Goal: Task Accomplishment & Management: Manage account settings

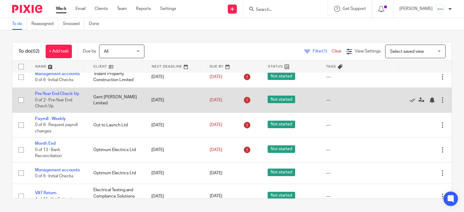
scroll to position [242, 0]
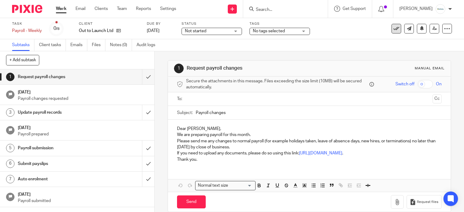
click at [393, 31] on icon at bounding box center [396, 29] width 6 height 6
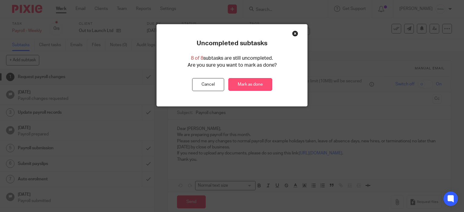
click at [248, 87] on link "Mark as done" at bounding box center [250, 84] width 44 height 13
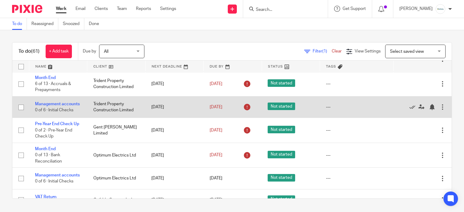
scroll to position [151, 0]
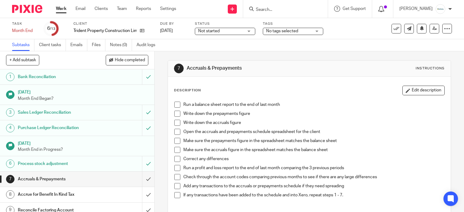
click at [384, 9] on icon at bounding box center [381, 9] width 6 height 6
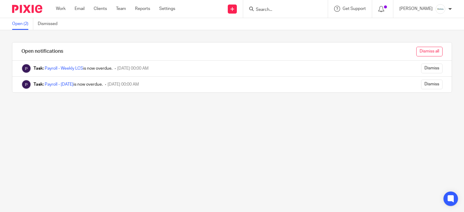
click at [416, 53] on input "Dismiss all" at bounding box center [429, 52] width 26 height 10
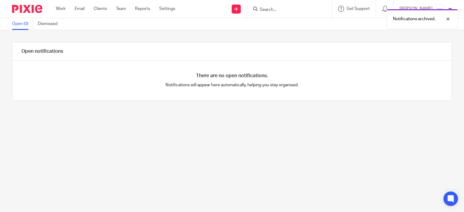
click at [69, 12] on div "Work Email Clients Team Reports Settings Work Email Clients Team Reports Settin…" at bounding box center [117, 9] width 134 height 18
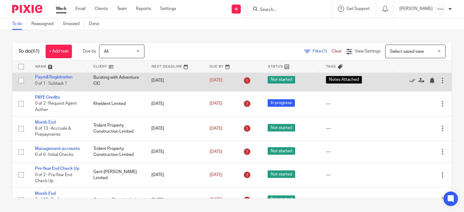
scroll to position [151, 0]
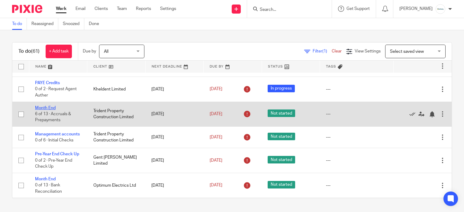
click at [43, 110] on link "Month End" at bounding box center [45, 108] width 21 height 4
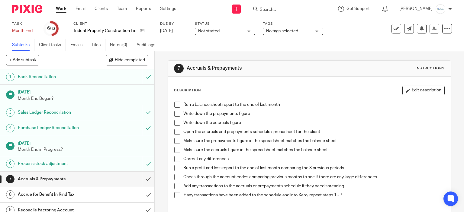
click at [335, 60] on div "7 Accruals & Prepayments Instructions Description Edit description Run a balanc…" at bounding box center [310, 168] width 284 height 234
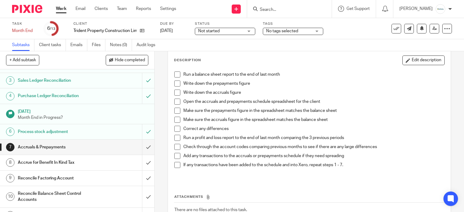
scroll to position [60, 0]
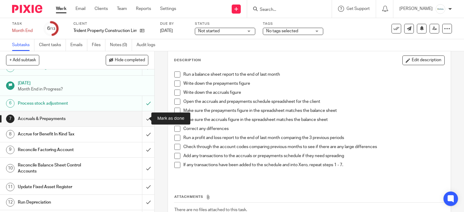
click at [138, 118] on input "submit" at bounding box center [77, 118] width 154 height 15
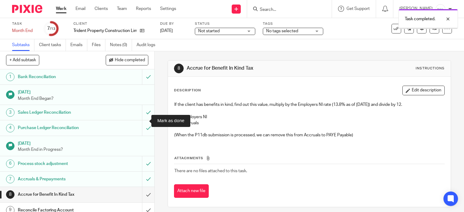
click at [146, 187] on input "submit" at bounding box center [77, 194] width 154 height 15
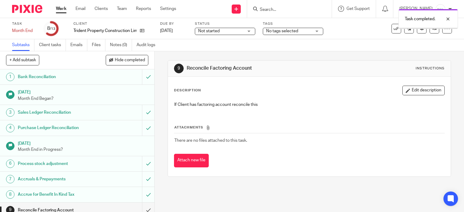
scroll to position [73, 0]
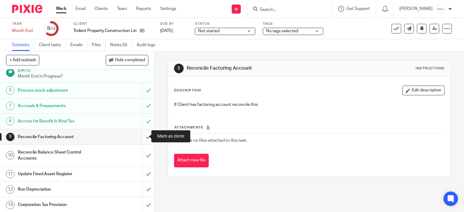
click at [145, 134] on input "submit" at bounding box center [77, 137] width 154 height 15
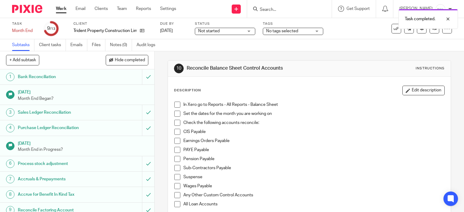
click at [174, 124] on span at bounding box center [177, 123] width 6 height 6
click at [175, 114] on span at bounding box center [177, 114] width 6 height 6
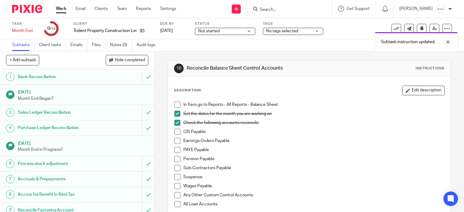
click at [175, 108] on li "In Xero go to Reports - All Reports - Balance Sheet" at bounding box center [309, 106] width 270 height 9
click at [174, 105] on span at bounding box center [177, 105] width 6 height 6
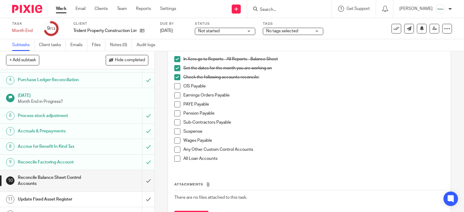
scroll to position [73, 0]
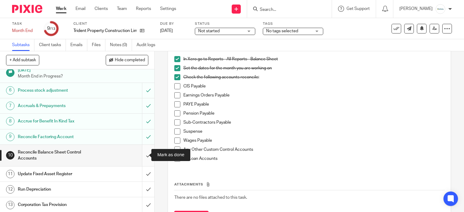
click at [140, 155] on input "submit" at bounding box center [77, 155] width 154 height 21
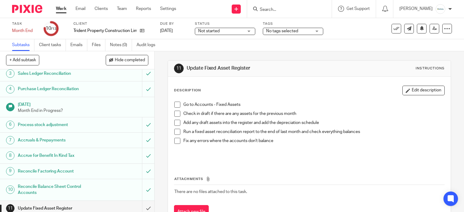
scroll to position [73, 0]
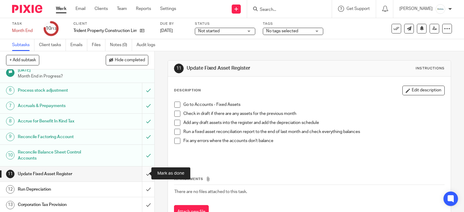
click at [138, 174] on input "submit" at bounding box center [77, 174] width 154 height 15
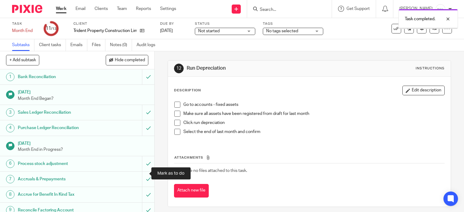
scroll to position [73, 0]
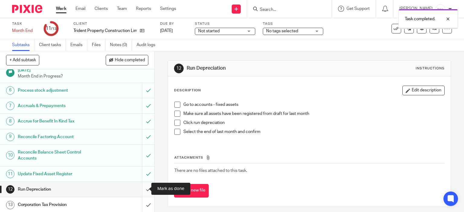
click at [145, 193] on input "submit" at bounding box center [77, 189] width 154 height 15
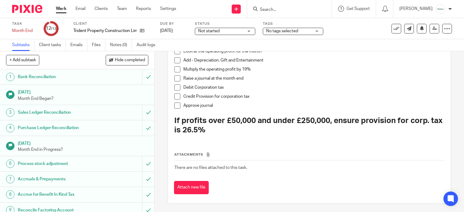
click at [64, 10] on link "Work" at bounding box center [61, 9] width 11 height 6
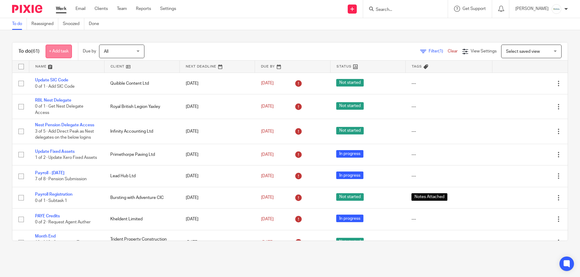
click at [67, 51] on link "+ Add task" at bounding box center [59, 52] width 26 height 14
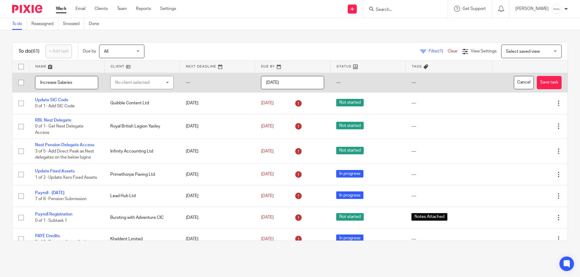
type input "Increase Salaries"
click at [115, 82] on div "No client selected" at bounding box center [138, 82] width 46 height 13
type input "infi"
click at [132, 109] on li "Infinity Accounting Ltd" at bounding box center [138, 113] width 60 height 12
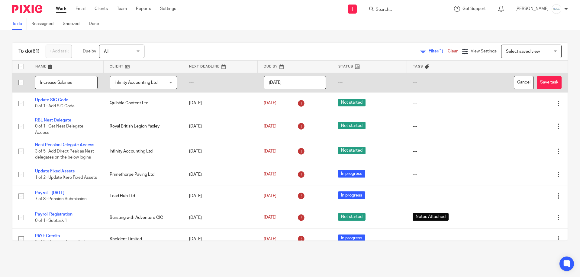
click at [302, 84] on input "2025-09-19" at bounding box center [295, 83] width 62 height 14
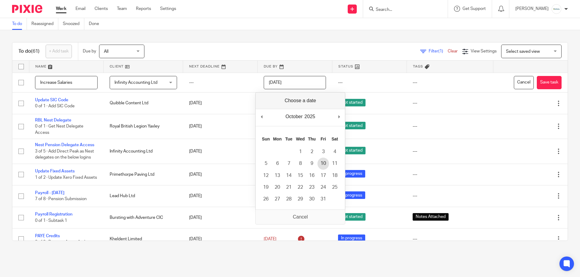
type input "2025-10-10"
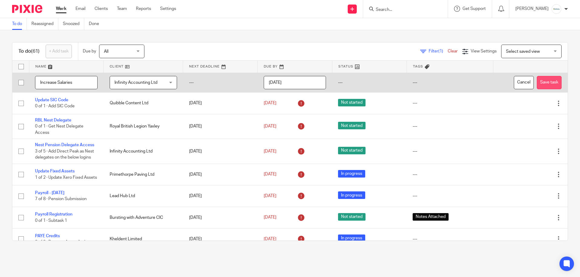
click at [537, 88] on button "Save task" at bounding box center [549, 83] width 25 height 14
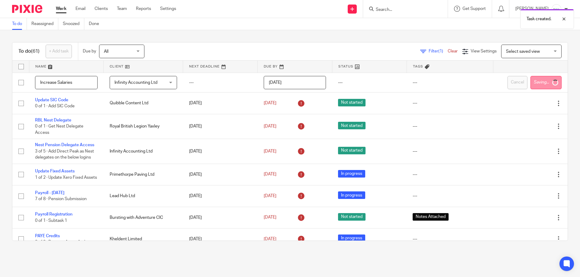
click at [162, 84] on div "Infinity Accounting Ltd Infinity Accounting Ltd" at bounding box center [143, 83] width 67 height 14
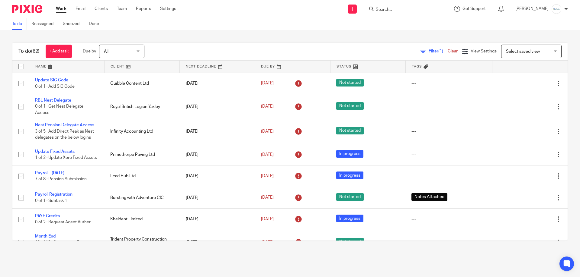
click at [405, 9] on input "Search" at bounding box center [402, 9] width 54 height 5
type input "infin"
click at [409, 24] on link at bounding box center [411, 23] width 75 height 9
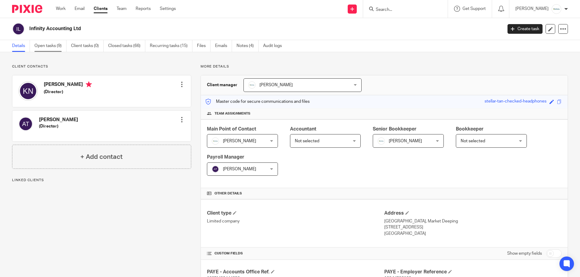
click at [56, 44] on link "Open tasks (9)" at bounding box center [50, 46] width 32 height 12
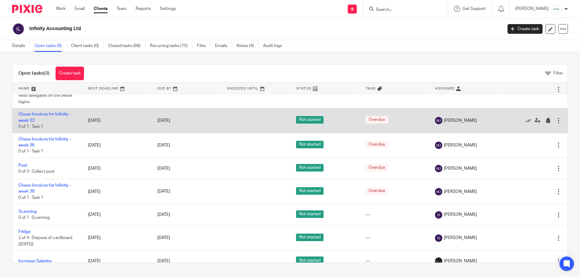
scroll to position [58, 0]
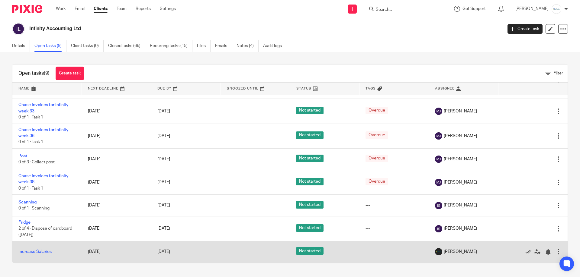
click at [555, 254] on div at bounding box center [558, 252] width 6 height 6
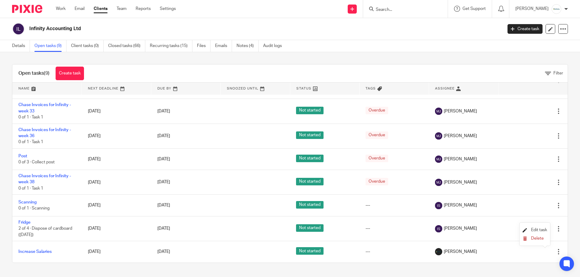
click at [536, 231] on span "Edit task" at bounding box center [539, 230] width 16 height 4
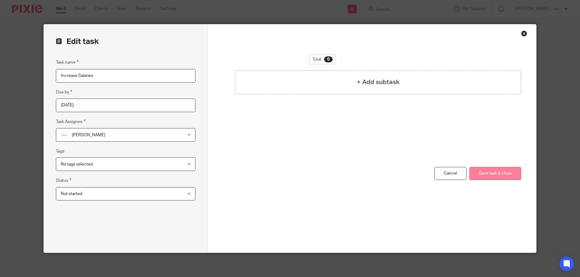
click at [479, 175] on button "Save task & close" at bounding box center [495, 173] width 52 height 13
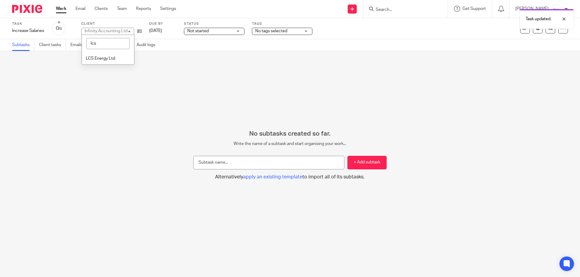
type input "lcs"
click at [104, 62] on li "LCS Energy Ltd" at bounding box center [108, 58] width 52 height 12
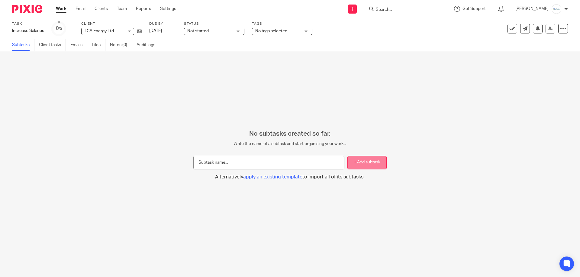
click at [349, 164] on button "+ Add subtask" at bounding box center [366, 163] width 39 height 14
click at [241, 164] on input "text" at bounding box center [268, 163] width 151 height 14
type input "Increase Salaries"
drag, startPoint x: 351, startPoint y: 150, endPoint x: 354, endPoint y: 158, distance: 8.5
click at [351, 150] on form "Increase Salaries + Add subtask Alternatively apply an existing template to imp…" at bounding box center [289, 164] width 193 height 34
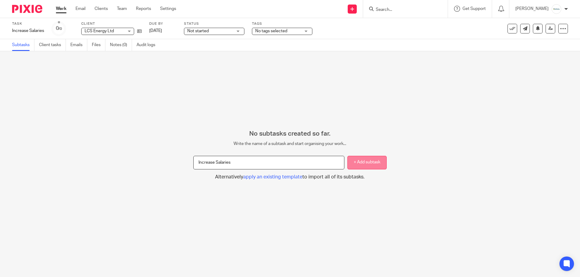
click at [356, 160] on button "+ Add subtask" at bounding box center [366, 163] width 39 height 14
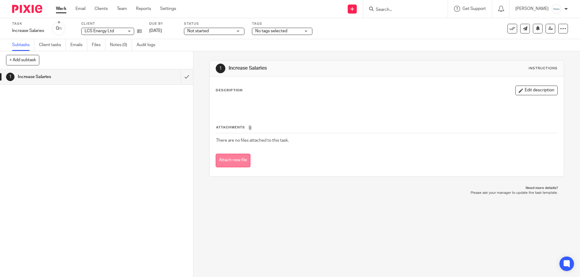
click at [235, 165] on button "Attach new file" at bounding box center [233, 161] width 35 height 14
click at [63, 6] on link "Work" at bounding box center [61, 9] width 11 height 6
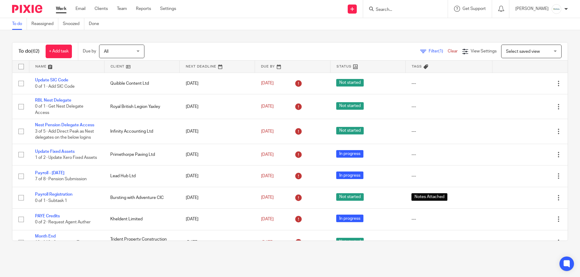
click at [402, 9] on input "Search" at bounding box center [402, 9] width 54 height 5
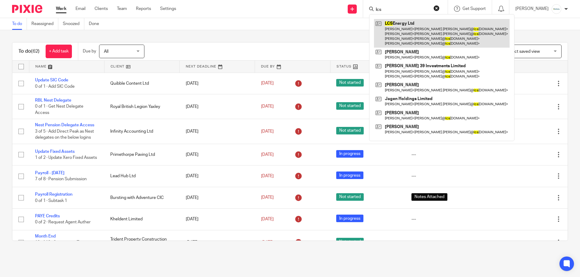
type input "lcs"
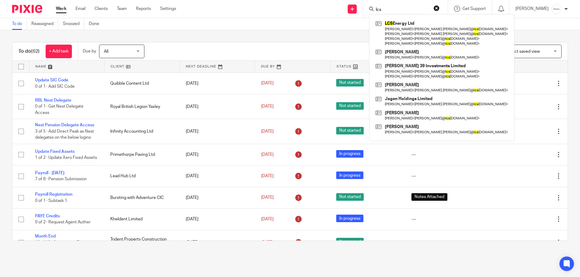
click at [313, 34] on div "To do (62) + Add task Due by All All Today Tomorrow This week Next week This mo…" at bounding box center [290, 141] width 580 height 223
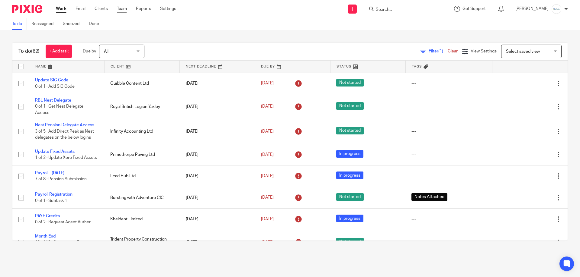
click at [124, 7] on link "Team" at bounding box center [122, 9] width 10 height 6
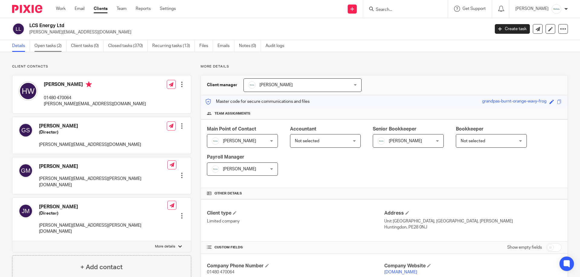
click at [54, 48] on link "Open tasks (2)" at bounding box center [50, 46] width 32 height 12
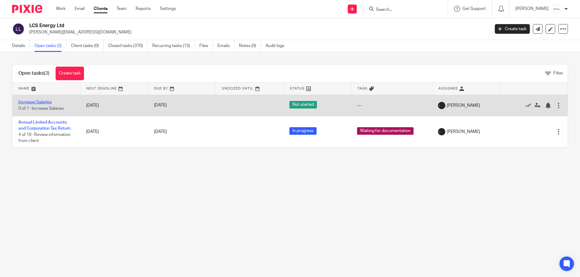
click at [43, 100] on link "Increase Salaries" at bounding box center [34, 102] width 33 height 4
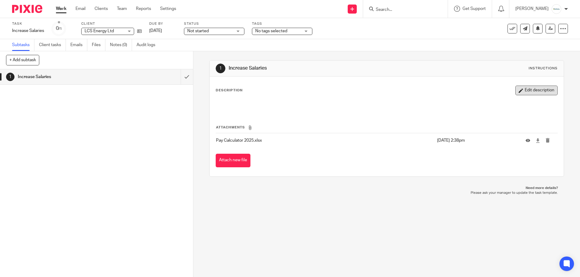
click at [515, 95] on button "Edit description" at bounding box center [536, 91] width 42 height 10
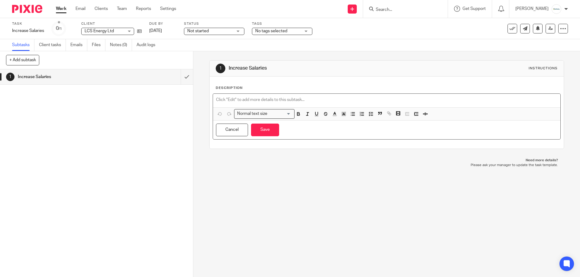
click at [313, 100] on p at bounding box center [386, 100] width 341 height 6
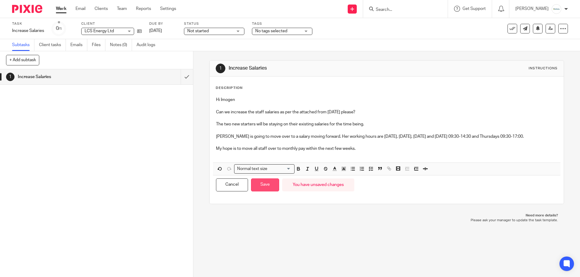
click at [268, 189] on button "Save" at bounding box center [265, 185] width 28 height 13
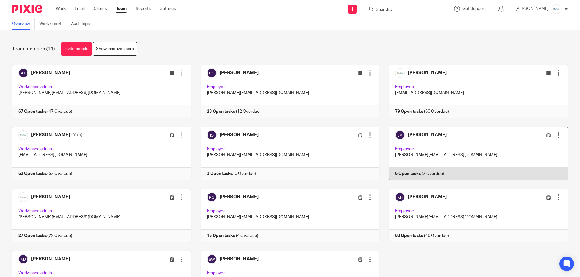
click at [468, 156] on link at bounding box center [473, 153] width 188 height 53
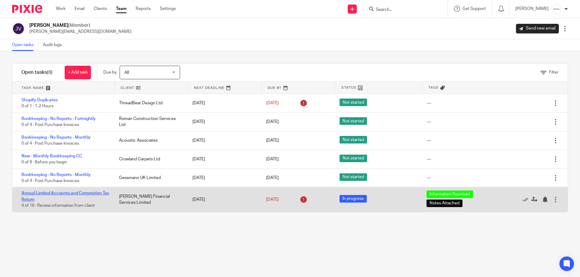
click at [70, 192] on link "Annual Limited Accounts and Corporation Tax Return" at bounding box center [65, 196] width 88 height 10
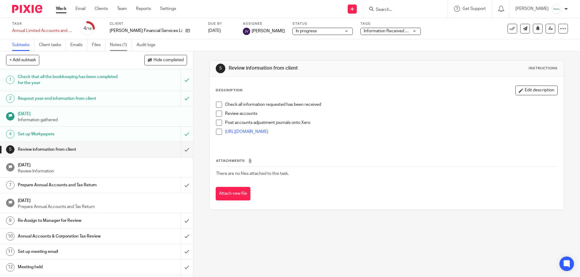
drag, startPoint x: 132, startPoint y: 52, endPoint x: 127, endPoint y: 45, distance: 9.0
click at [130, 51] on main "Task Annual Limited Accounts and Corporation Tax Return Save Annual Limited Acc…" at bounding box center [290, 138] width 580 height 277
click at [127, 45] on link "Notes (1)" at bounding box center [121, 45] width 22 height 12
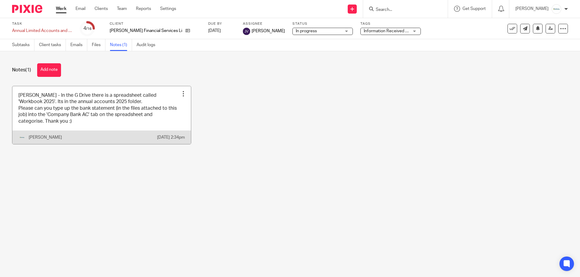
click at [148, 122] on link at bounding box center [101, 115] width 178 height 58
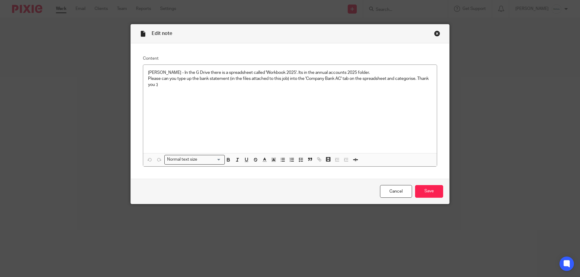
click at [434, 31] on div "Close this dialog window" at bounding box center [437, 33] width 6 height 6
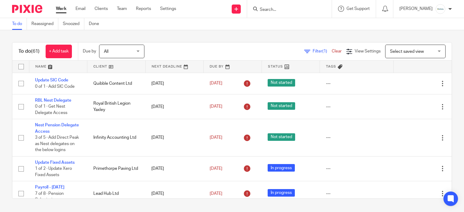
click at [274, 13] on div at bounding box center [289, 9] width 85 height 18
click at [275, 11] on input "Search" at bounding box center [286, 9] width 54 height 5
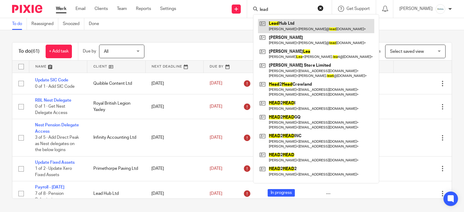
type input "lead"
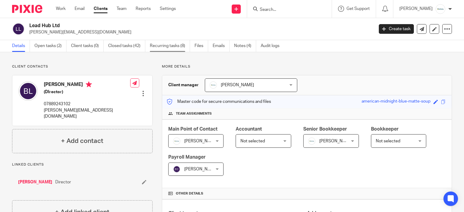
click at [155, 45] on link "Recurring tasks (8)" at bounding box center [170, 46] width 40 height 12
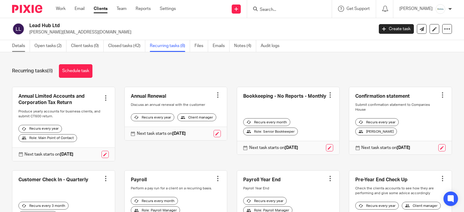
click at [27, 48] on link "Details" at bounding box center [21, 46] width 18 height 12
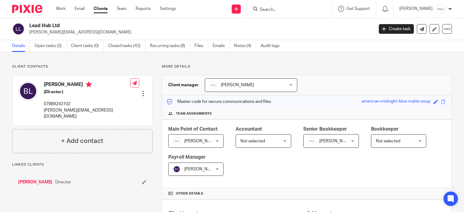
scroll to position [217, 0]
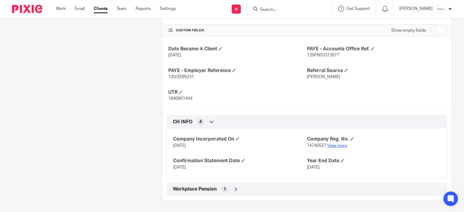
click at [341, 144] on link "View more" at bounding box center [337, 146] width 20 height 4
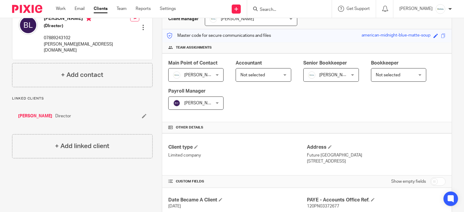
scroll to position [0, 0]
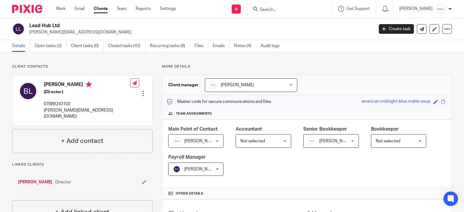
click at [39, 179] on link "[PERSON_NAME]" at bounding box center [35, 182] width 34 height 6
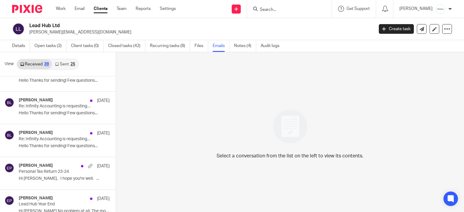
scroll to position [543, 0]
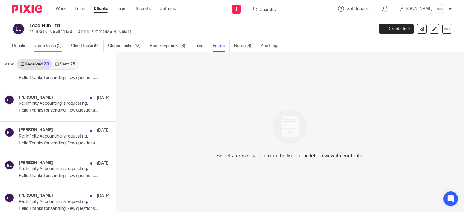
click at [52, 48] on link "Open tasks (2)" at bounding box center [50, 46] width 32 height 12
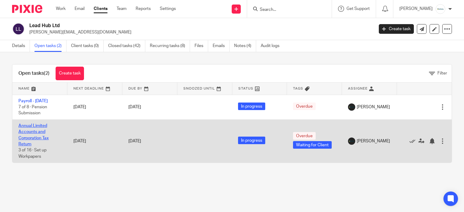
click at [23, 130] on link "Annual Limited Accounts and Corporation Tax Return" at bounding box center [33, 135] width 30 height 23
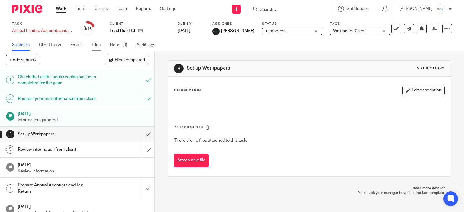
click at [93, 46] on link "Files" at bounding box center [99, 45] width 14 height 12
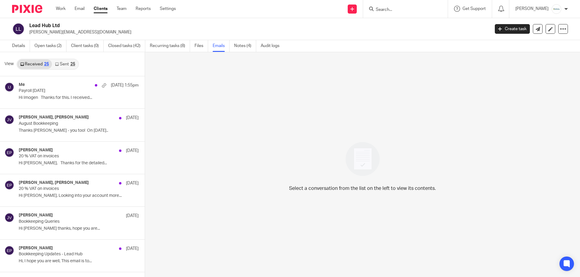
click at [73, 63] on div "25" at bounding box center [72, 64] width 5 height 4
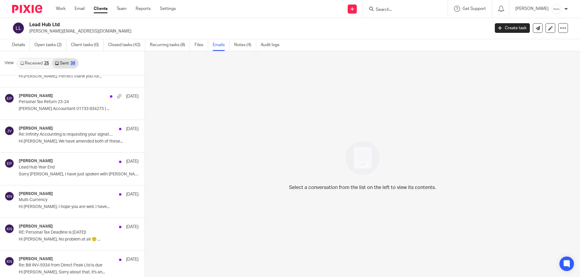
scroll to position [424, 0]
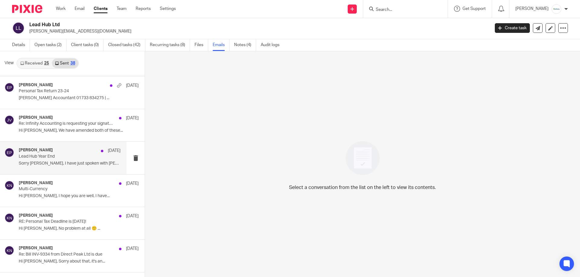
click at [69, 168] on div "Eve Parker 17 Mar Lead Hub Year End Sorry Brandon, I have just spoken with Karl…" at bounding box center [63, 158] width 127 height 32
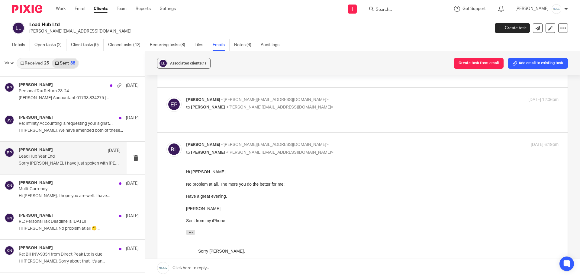
scroll to position [91, 0]
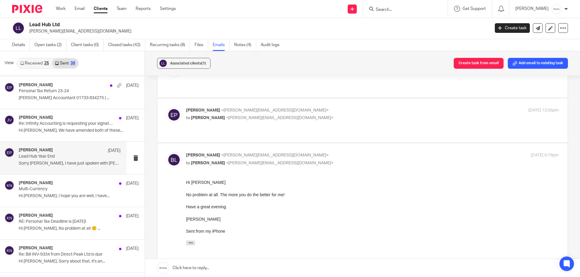
click at [306, 115] on p "to Brandon Leeming <brandon@leadhub.co.uk>" at bounding box center [310, 118] width 248 height 6
checkbox input "true"
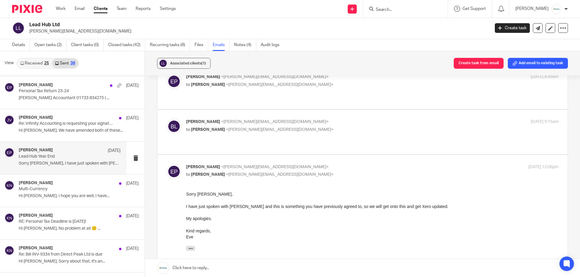
scroll to position [30, 0]
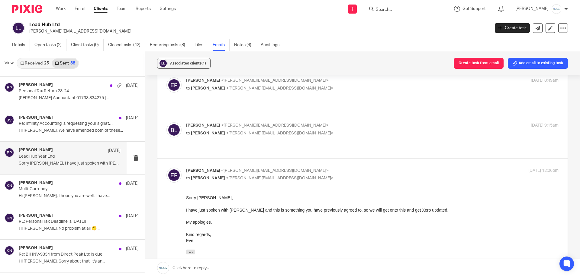
click at [305, 114] on label at bounding box center [362, 136] width 410 height 44
click at [166, 122] on input "checkbox" at bounding box center [166, 122] width 0 height 0
checkbox input "true"
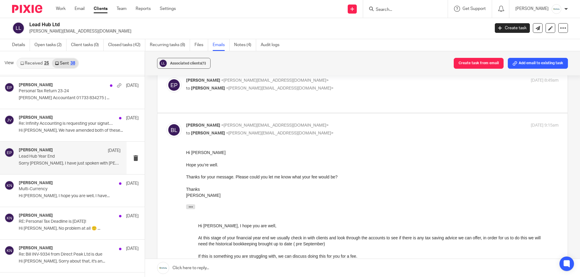
scroll to position [0, 0]
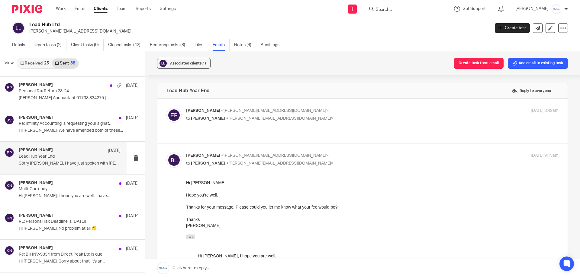
click at [305, 110] on p "Eve Parker <e.parker@directpeak.co.uk>" at bounding box center [310, 111] width 248 height 6
checkbox input "true"
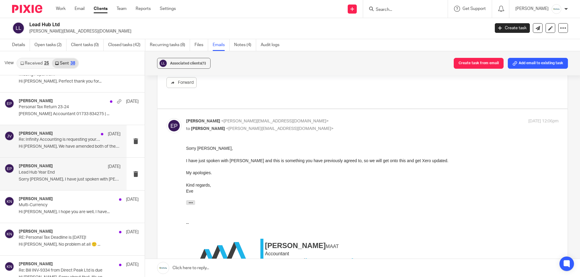
scroll to position [394, 0]
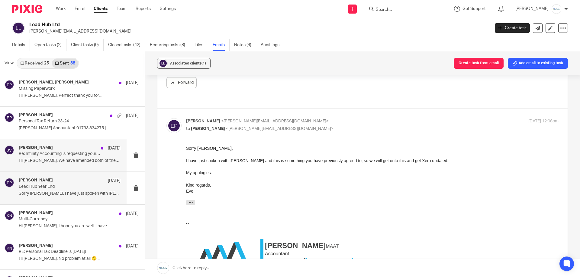
click at [84, 168] on div "Jamie Vinn 21 May Re: Infinity Accounting is requesting your signature Hi Brand…" at bounding box center [63, 155] width 127 height 32
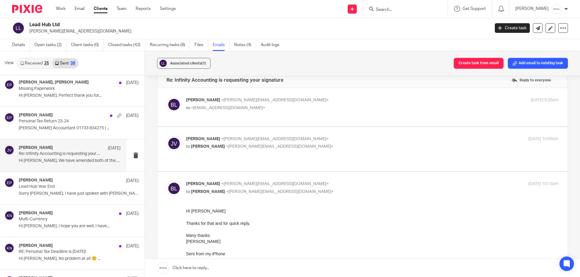
scroll to position [0, 0]
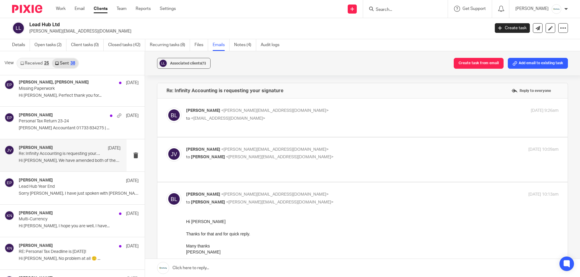
click at [328, 148] on p "Jamie Vinn <jamie@infinity-accounting.co.uk>" at bounding box center [310, 150] width 248 height 6
checkbox input "true"
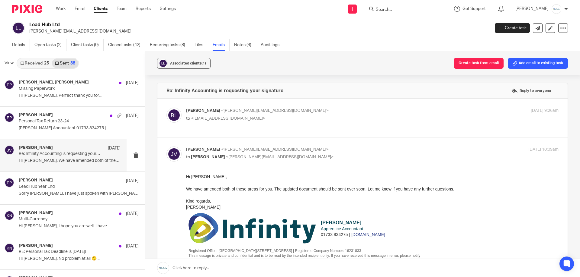
click at [332, 117] on p "to <support@infinity-accounting.co.uk>" at bounding box center [310, 119] width 248 height 6
checkbox input "true"
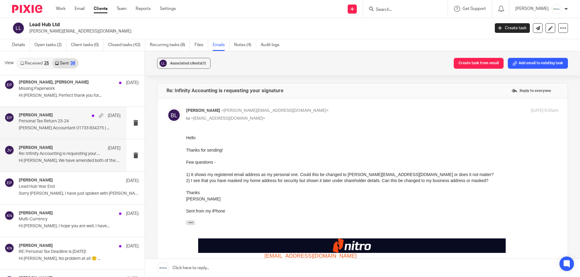
click at [58, 124] on p "Personal Tax Return 23-24" at bounding box center [60, 121] width 82 height 5
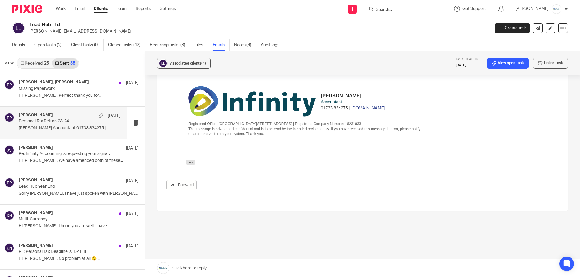
scroll to position [143, 0]
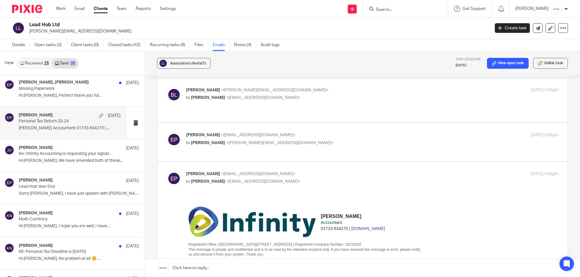
click at [313, 126] on label at bounding box center [362, 142] width 410 height 38
click at [166, 132] on input "checkbox" at bounding box center [166, 132] width 0 height 0
checkbox input "true"
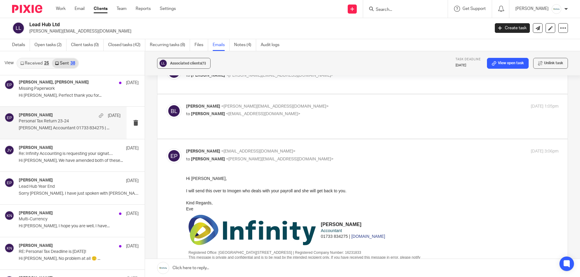
scroll to position [113, 0]
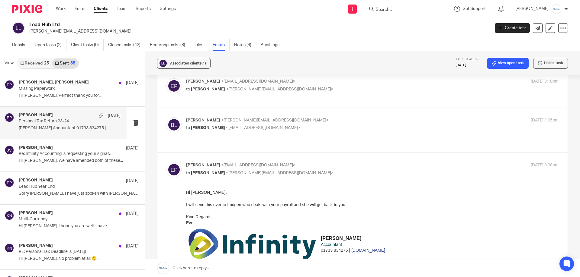
click at [328, 139] on label at bounding box center [362, 130] width 410 height 44
click at [166, 117] on input "checkbox" at bounding box center [166, 117] width 0 height 0
checkbox input "true"
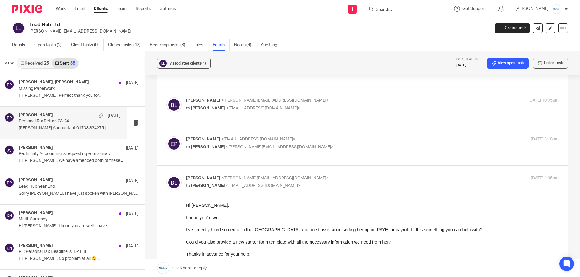
scroll to position [23, 0]
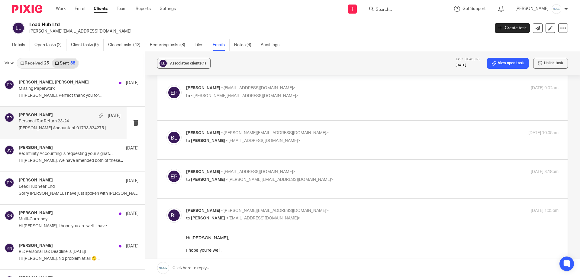
click at [305, 169] on p "Eve Parker <eve@infinity-accounting.co.uk>" at bounding box center [310, 172] width 248 height 6
checkbox input "true"
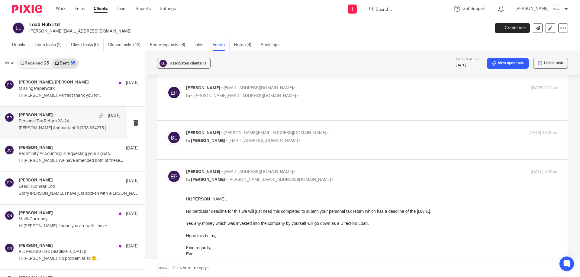
scroll to position [0, 0]
click at [333, 131] on div "Brandon Leeming <brandon@leadhub.co.uk> to Eve Parker <eve@infinity-accounting.…" at bounding box center [310, 137] width 248 height 14
checkbox input "true"
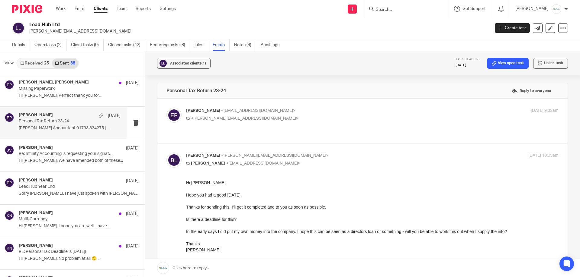
drag, startPoint x: 332, startPoint y: 135, endPoint x: 330, endPoint y: 126, distance: 9.2
click at [332, 135] on label at bounding box center [362, 121] width 410 height 44
click at [166, 108] on input "checkbox" at bounding box center [166, 107] width 0 height 0
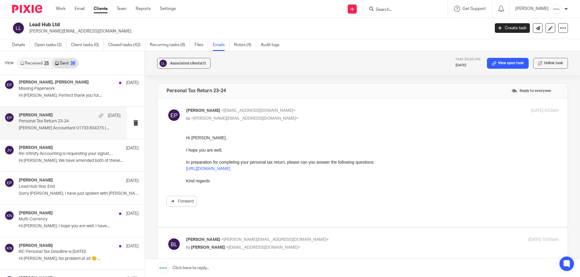
click at [332, 112] on p "Eve Parker <eve@infinity-accounting.co.uk>" at bounding box center [310, 111] width 248 height 6
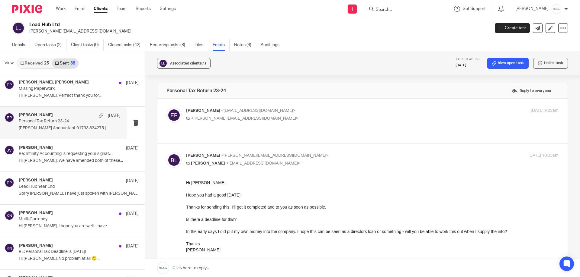
click at [341, 111] on p "Eve Parker <eve@infinity-accounting.co.uk>" at bounding box center [310, 111] width 248 height 6
checkbox input "true"
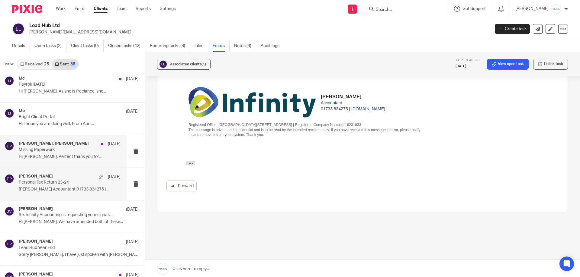
click at [74, 161] on div "Eve Parker, Brandon Leeming 28 May Missing Paperwork Hi Brandon, Perfect thank …" at bounding box center [70, 151] width 102 height 20
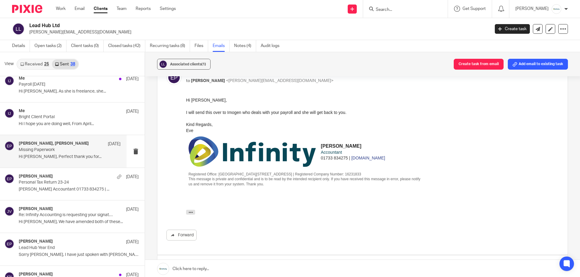
scroll to position [965, 0]
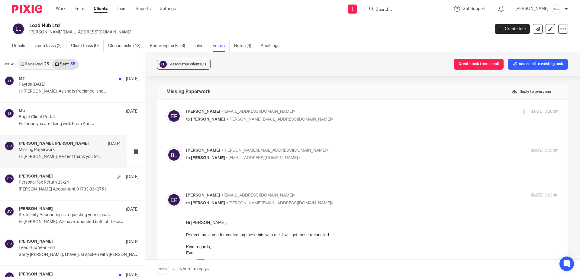
click at [354, 139] on label at bounding box center [362, 161] width 410 height 44
click at [166, 147] on input "checkbox" at bounding box center [166, 147] width 0 height 0
checkbox input "true"
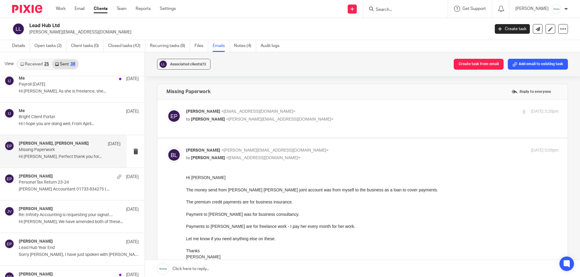
click at [363, 111] on p "Eve Parker <eve@infinity-accounting.co.uk>" at bounding box center [310, 112] width 248 height 6
checkbox input "true"
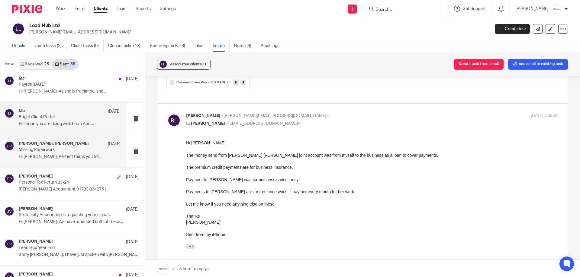
click at [74, 120] on p "Bright Client Portal" at bounding box center [60, 117] width 82 height 5
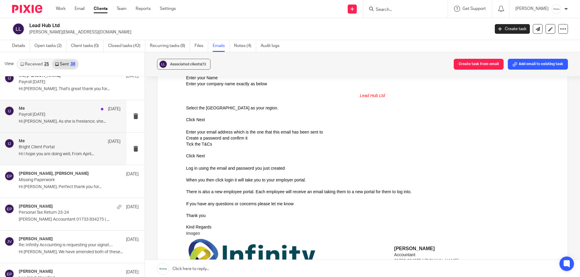
click at [52, 130] on div "Me 29 May Payroll May 2025 Hi Brandon, As she is freelance, she..." at bounding box center [63, 116] width 127 height 32
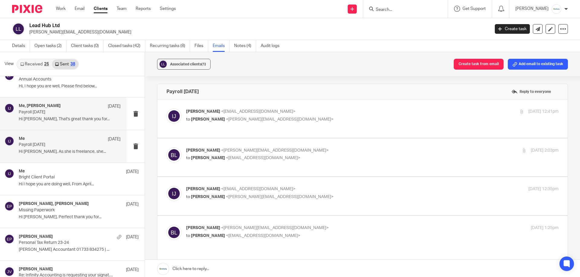
click at [55, 125] on div "Me, Brandon Leeming 27 Jun Payroll June 2025 Hi Brandon, That's great thank you…" at bounding box center [63, 114] width 127 height 32
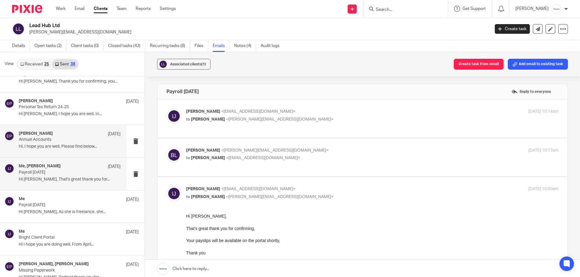
click at [56, 146] on p "Hi, I hope you are well, Please find below..." at bounding box center [70, 146] width 102 height 5
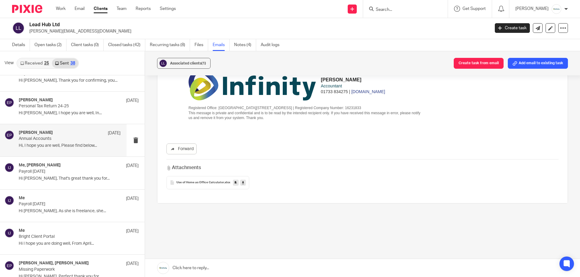
click at [244, 181] on link at bounding box center [243, 183] width 6 height 6
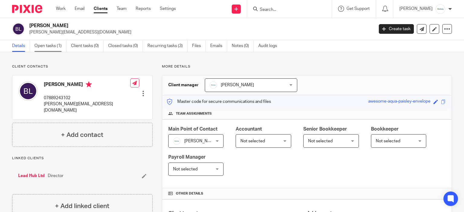
click at [50, 43] on link "Open tasks (1)" at bounding box center [50, 46] width 32 height 12
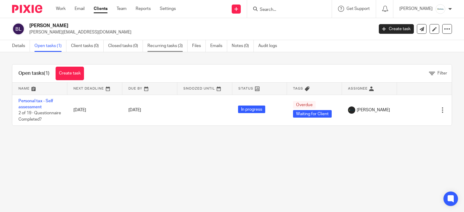
click at [185, 49] on link "Recurring tasks (3)" at bounding box center [167, 46] width 40 height 12
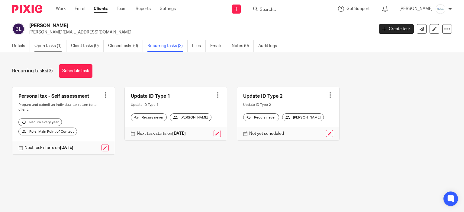
click at [40, 44] on link "Open tasks (1)" at bounding box center [50, 46] width 32 height 12
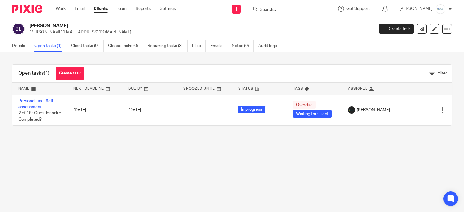
click at [184, 171] on main "[PERSON_NAME] [PERSON_NAME][EMAIL_ADDRESS][DOMAIN_NAME] Create task Update from…" at bounding box center [232, 106] width 464 height 212
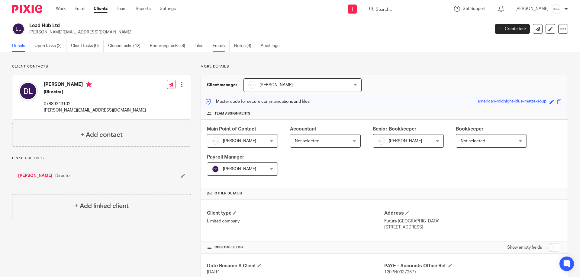
click at [214, 46] on link "Emails" at bounding box center [221, 46] width 17 height 12
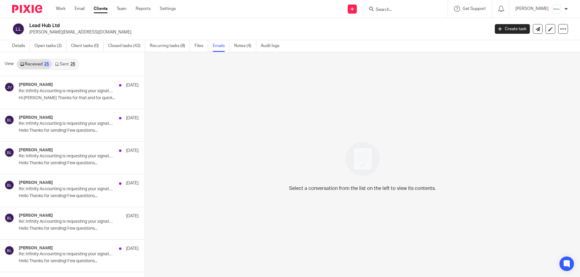
scroll to position [362, 0]
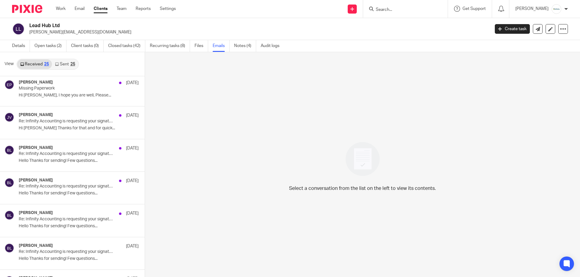
click at [66, 65] on link "Sent 25" at bounding box center [65, 64] width 26 height 10
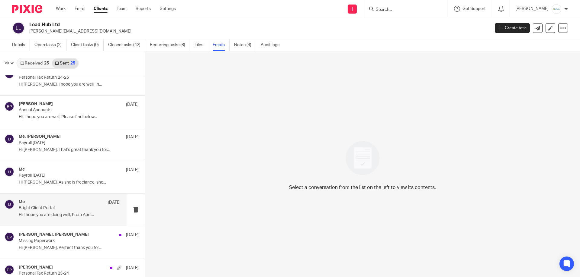
scroll to position [211, 0]
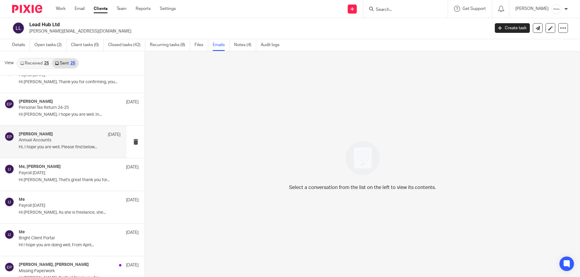
click at [64, 139] on p "Annual Accounts" at bounding box center [60, 140] width 82 height 5
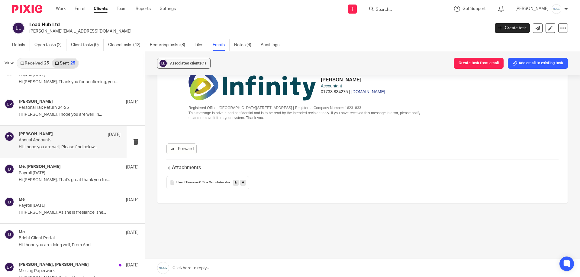
scroll to position [0, 0]
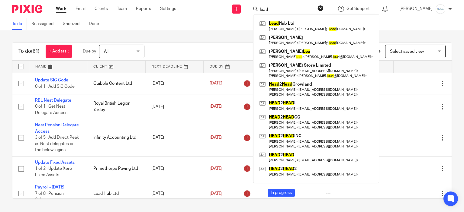
click at [126, 30] on div "To do (61) + Add task Due by All All Today Tomorrow This week Next week This mo…" at bounding box center [232, 120] width 464 height 181
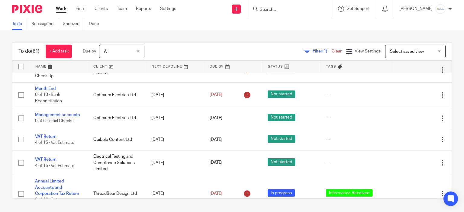
scroll to position [211, 0]
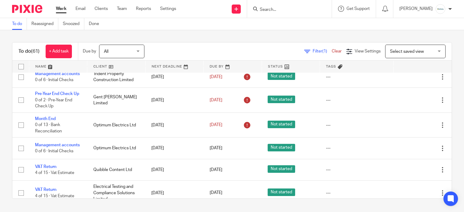
click at [242, 35] on div "To do (61) + Add task Due by All All Today Tomorrow This week Next week This mo…" at bounding box center [232, 120] width 464 height 181
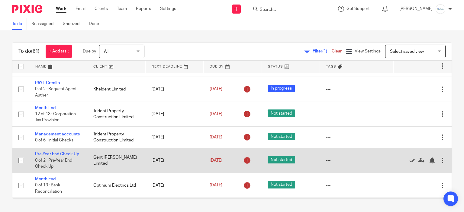
scroll to position [181, 0]
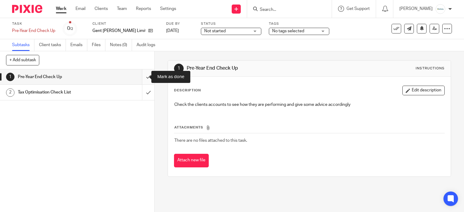
click at [143, 77] on input "submit" at bounding box center [77, 76] width 154 height 15
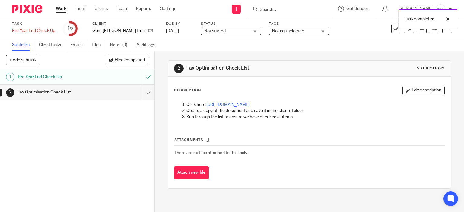
click at [249, 104] on link "[URL][DOMAIN_NAME]" at bounding box center [227, 105] width 43 height 4
click at [294, 6] on div "Task completed." at bounding box center [345, 17] width 226 height 23
click at [296, 8] on div "Task completed." at bounding box center [345, 17] width 226 height 23
click at [295, 11] on input "Search" at bounding box center [286, 9] width 54 height 5
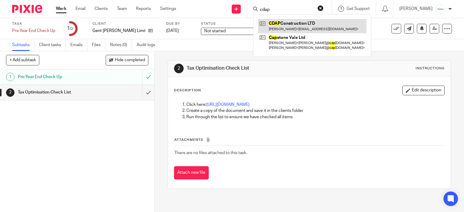
type input "cdap"
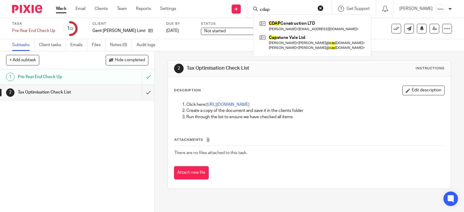
drag, startPoint x: 394, startPoint y: 55, endPoint x: 400, endPoint y: 52, distance: 6.8
click at [395, 55] on div "2 Tax Optimisation Check List Instructions Description Edit description Click h…" at bounding box center [310, 124] width 284 height 147
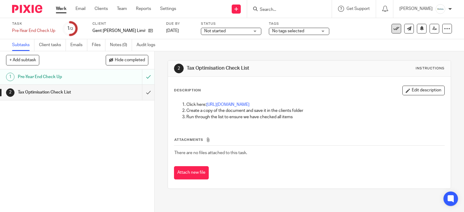
click at [395, 27] on button at bounding box center [396, 29] width 10 height 10
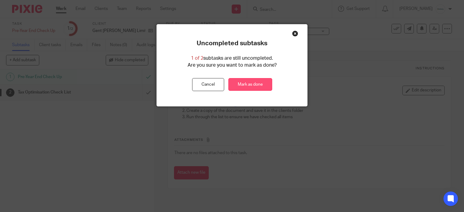
click at [245, 88] on link "Mark as done" at bounding box center [250, 84] width 44 height 13
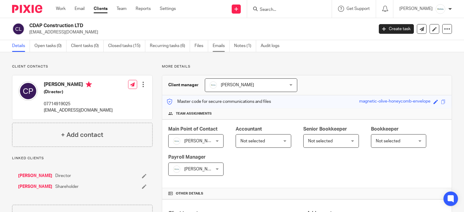
click at [215, 47] on link "Emails" at bounding box center [221, 46] width 17 height 12
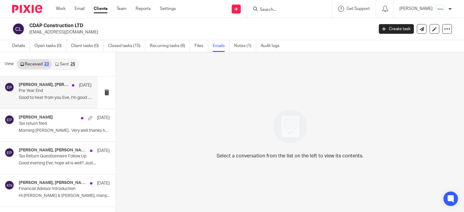
click at [19, 95] on div "Eve Parker, Callum 14 Sep Pre Year End Good to hear from you Eve, I'm good and …" at bounding box center [55, 92] width 73 height 20
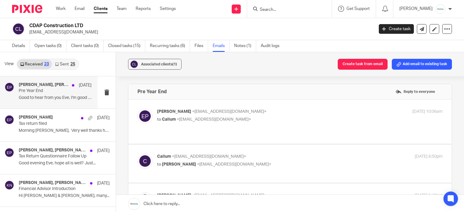
click at [253, 154] on div "Callum <callumpearson28@gmail.com> to Eve Parker <eve@infinity-accounting.co.uk>" at bounding box center [252, 161] width 190 height 14
checkbox input "true"
click at [257, 123] on div "Eve Parker <eve@infinity-accounting.co.uk> to Callum <callumpearson28@gmail.com…" at bounding box center [289, 122] width 305 height 26
click at [256, 118] on p "to Callum <callumpearson28@gmail.com>" at bounding box center [252, 120] width 190 height 6
checkbox input "true"
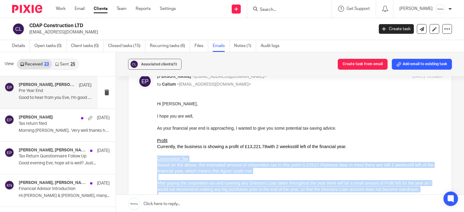
scroll to position [30, 0]
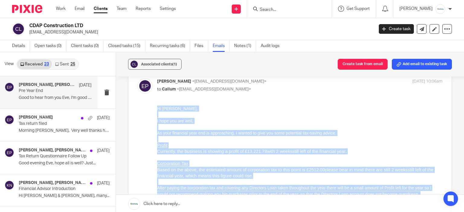
drag, startPoint x: 263, startPoint y: 210, endPoint x: 158, endPoint y: 107, distance: 147.3
click at [158, 107] on div "Hi Callum, I hope you are well, As your financial year end is approaching, I wa…" at bounding box center [299, 199] width 285 height 187
copy div "Hi Callum, I hope you are well, As your financial year end is approaching, I wa…"
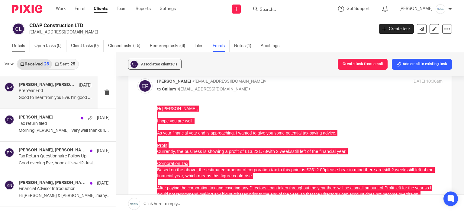
click at [22, 47] on link "Details" at bounding box center [21, 46] width 18 height 12
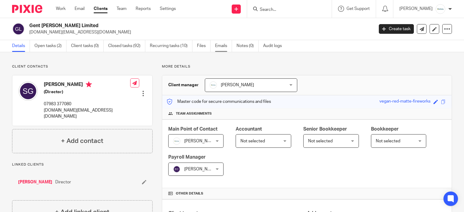
click at [221, 46] on link "Emails" at bounding box center [223, 46] width 17 height 12
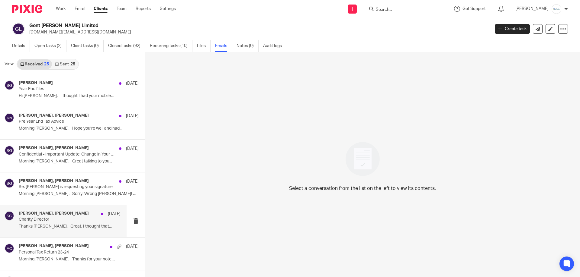
scroll to position [302, 0]
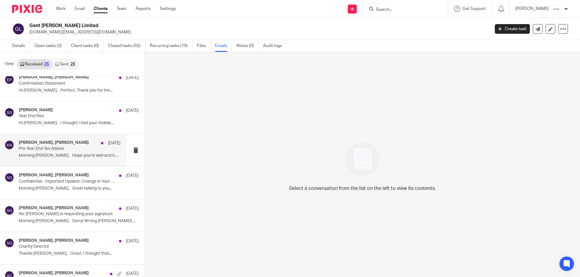
click at [69, 151] on p "Pre Year End Tax Advice" at bounding box center [60, 148] width 82 height 5
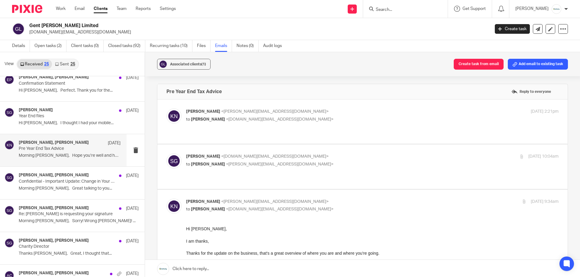
scroll to position [0, 0]
click at [298, 154] on p "[PERSON_NAME] <[DOMAIN_NAME][EMAIL_ADDRESS][DOMAIN_NAME]>" at bounding box center [310, 157] width 248 height 6
checkbox input "true"
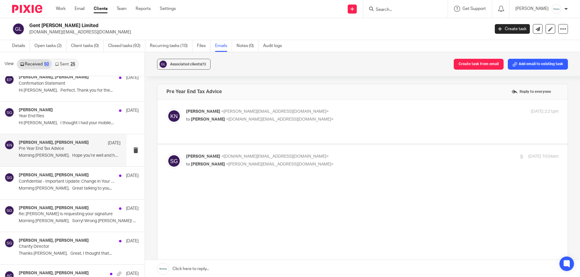
click at [308, 124] on div "[PERSON_NAME] <[PERSON_NAME][EMAIL_ADDRESS][DOMAIN_NAME]> to [PERSON_NAME] <[DO…" at bounding box center [362, 122] width 392 height 26
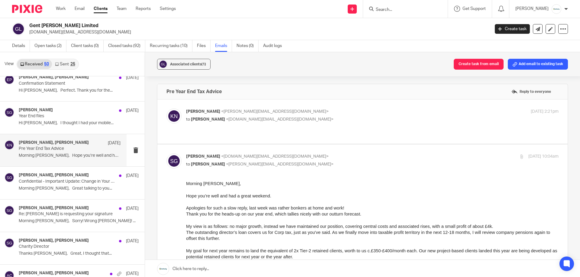
click at [309, 115] on div "[PERSON_NAME] <[PERSON_NAME][EMAIL_ADDRESS][DOMAIN_NAME]> to [PERSON_NAME] <[DO…" at bounding box center [310, 116] width 248 height 14
checkbox input "true"
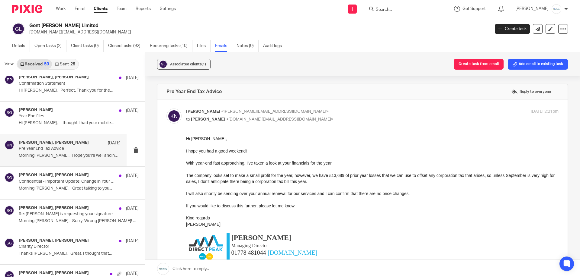
click at [203, 93] on h4 "Pre Year End Tax Advice" at bounding box center [193, 92] width 55 height 6
copy div "Pre Year End Tax Advice Reply to everyone"
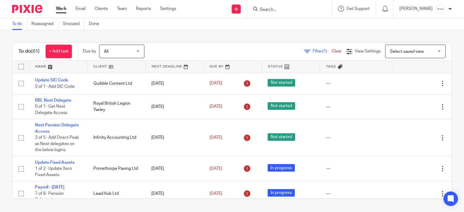
click at [278, 10] on input "Search" at bounding box center [286, 9] width 54 height 5
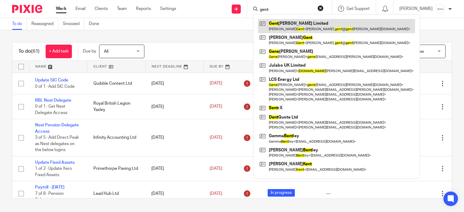
type input "gent"
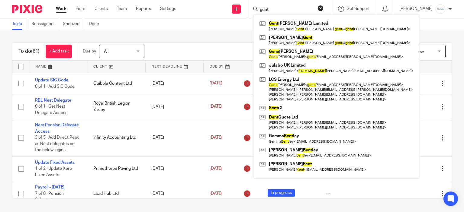
click at [56, 67] on link at bounding box center [58, 67] width 58 height 12
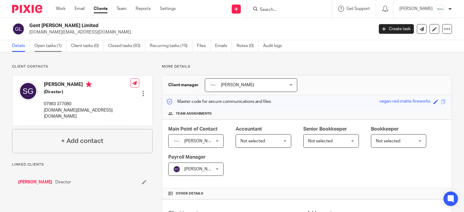
click at [56, 45] on link "Open tasks (1)" at bounding box center [50, 46] width 32 height 12
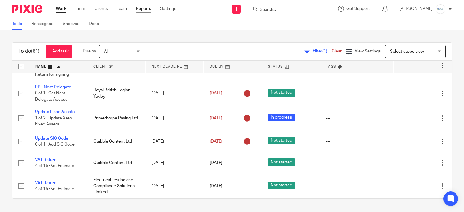
scroll to position [1930, 0]
